Goal: Navigation & Orientation: Find specific page/section

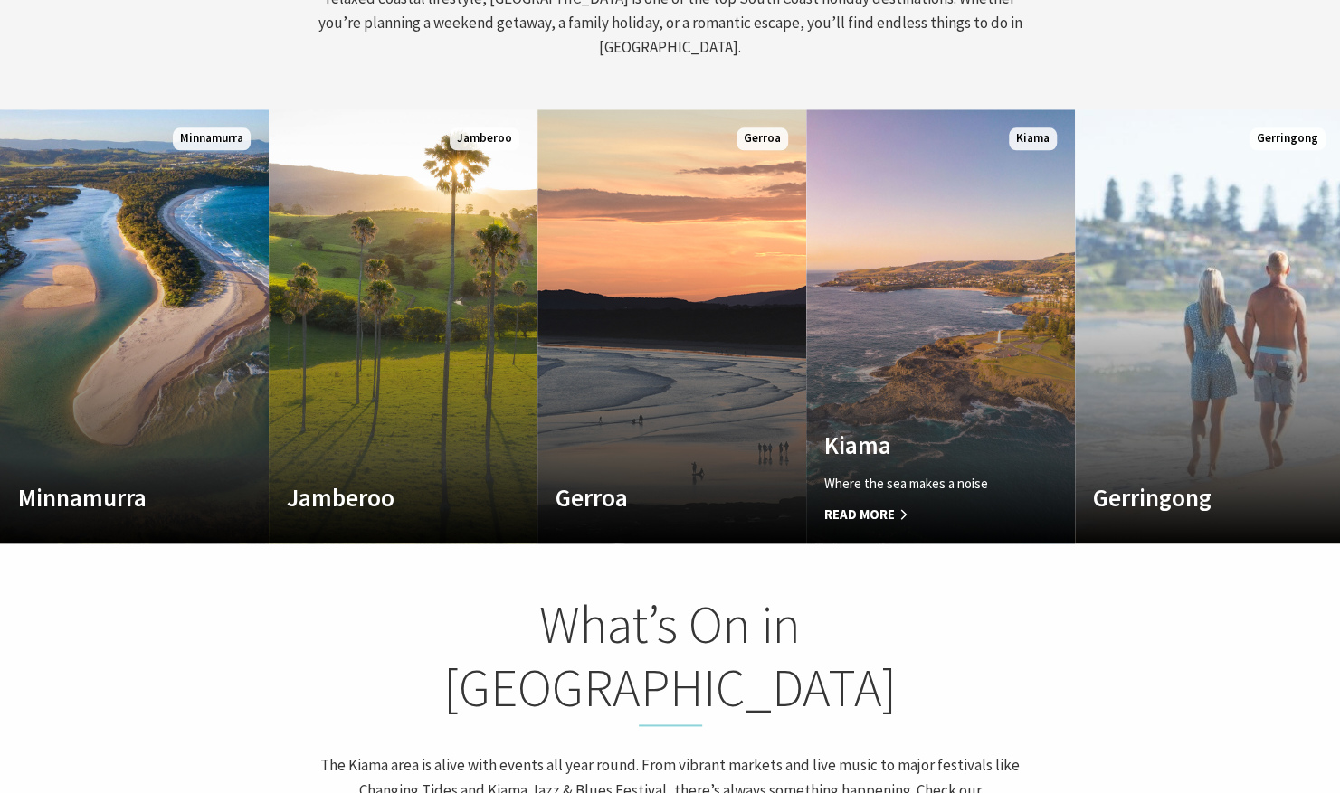
scroll to position [1012, 0]
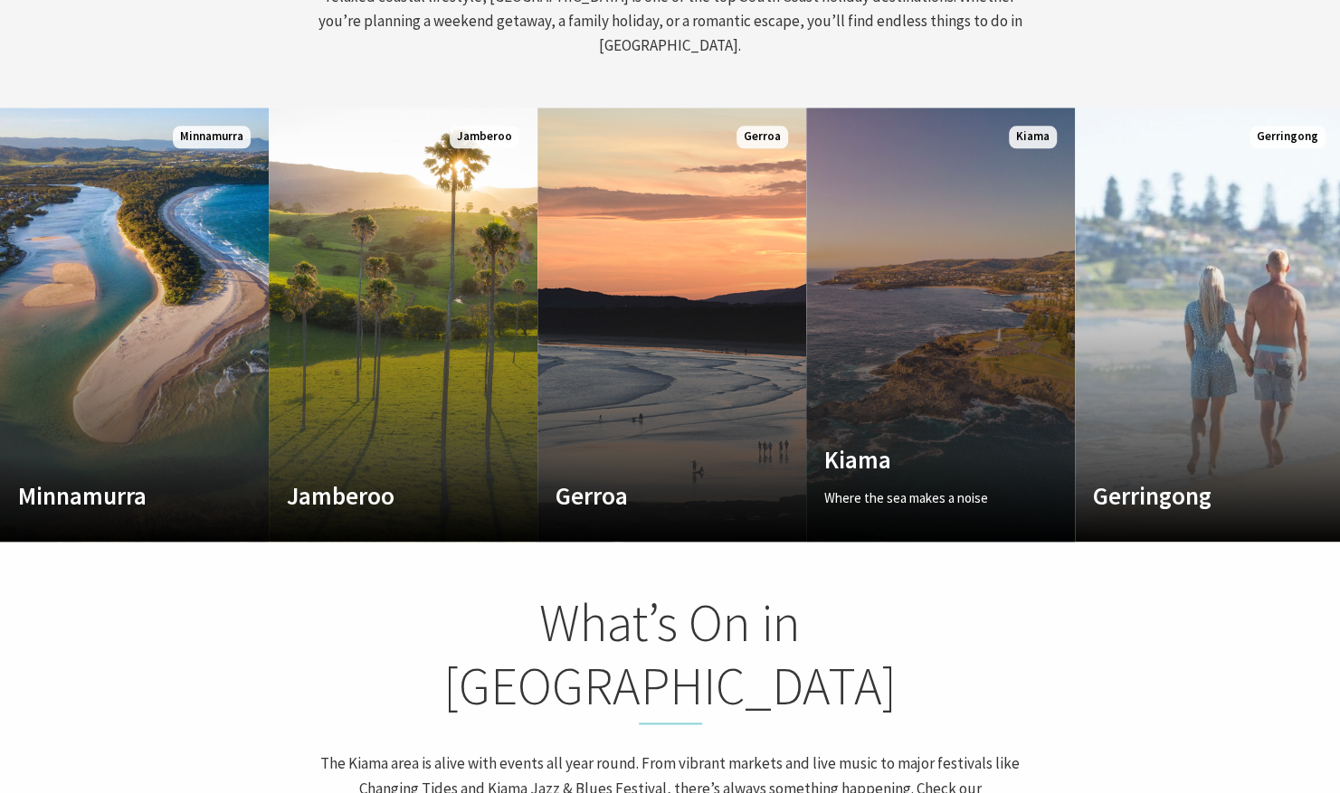
click at [1010, 369] on link "Custom Image Used Kiama Where the sea makes a noise Read More Kiama" at bounding box center [940, 325] width 269 height 434
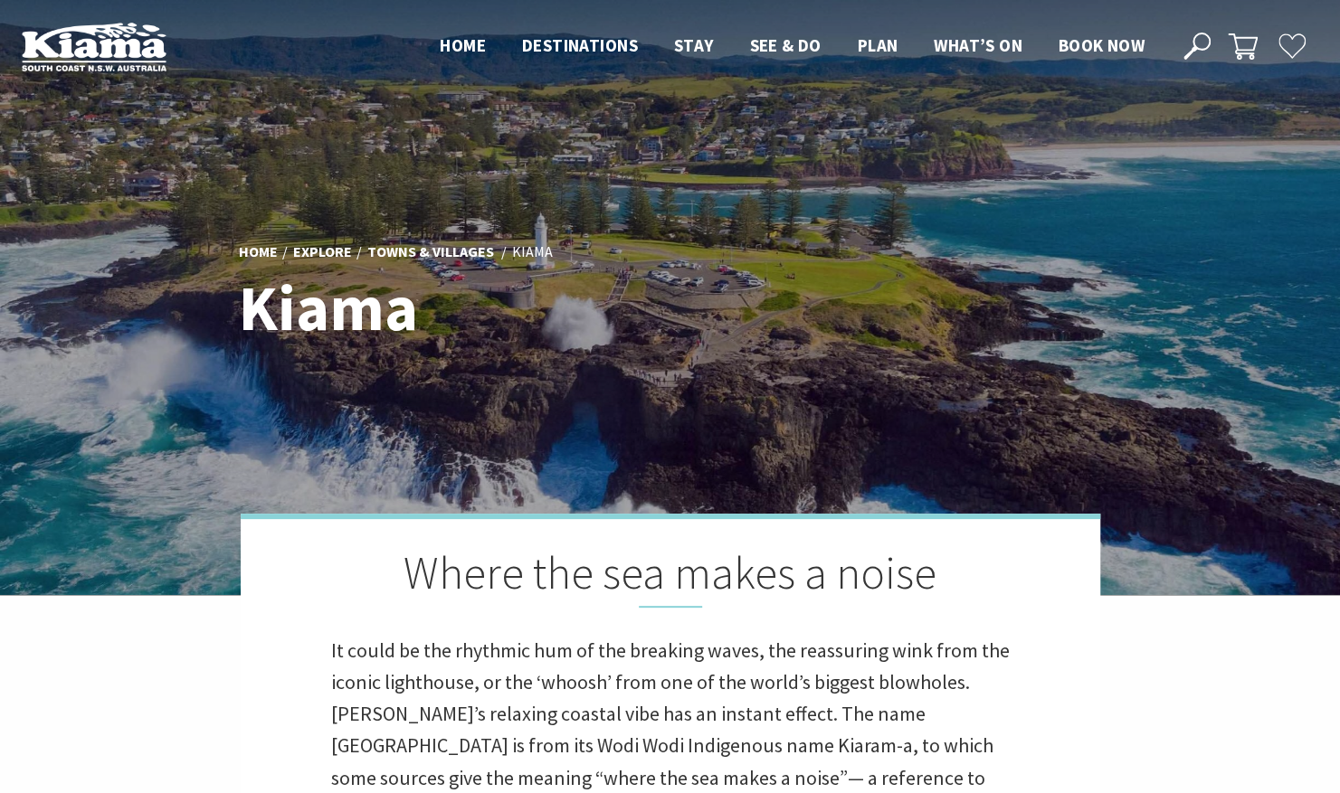
click at [839, 248] on ul "Home Explore Towns & Villages [GEOGRAPHIC_DATA]" at bounding box center [670, 252] width 863 height 24
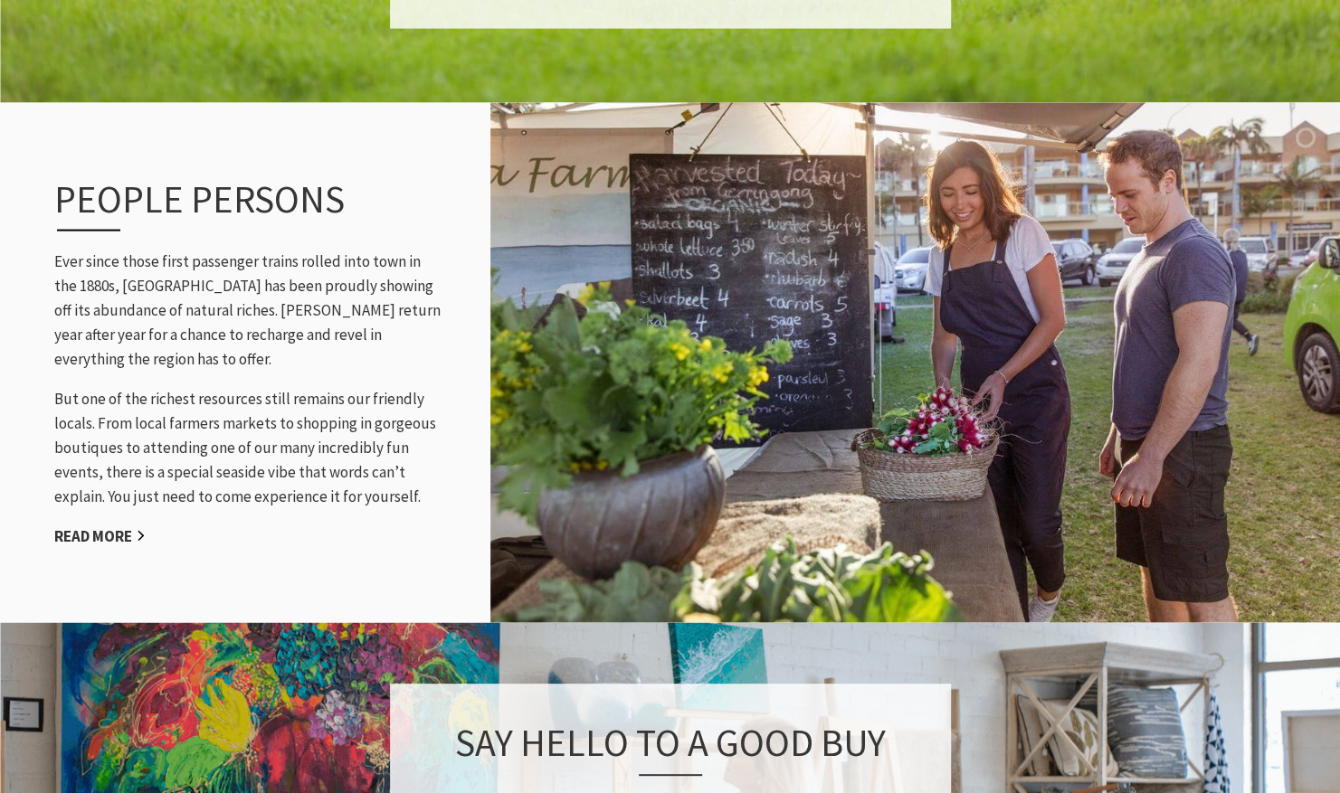
scroll to position [2134, 0]
